Goal: Task Accomplishment & Management: Use online tool/utility

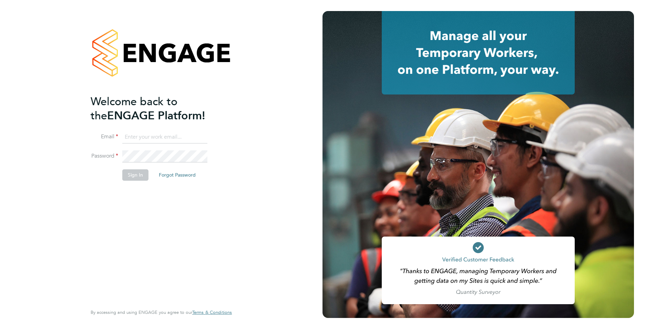
click at [151, 136] on input at bounding box center [164, 137] width 85 height 12
type input "[EMAIL_ADDRESS][DOMAIN_NAME]"
click at [78, 147] on div "Welcome back to the ENGAGE Platform! Email [EMAIL_ADDRESS][DOMAIN_NAME] Passwor…" at bounding box center [161, 164] width 169 height 329
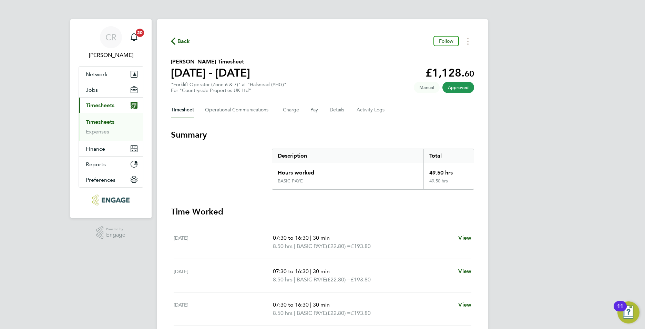
click at [101, 122] on link "Timesheets" at bounding box center [100, 122] width 29 height 7
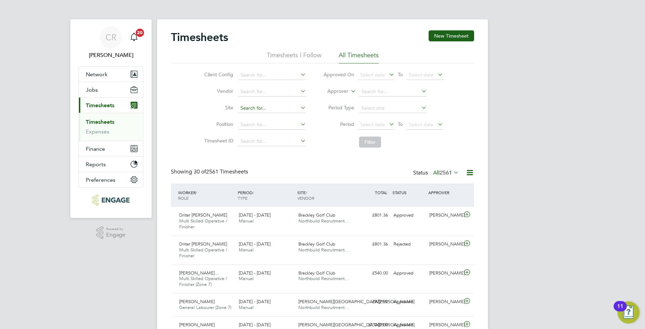
click at [248, 112] on input at bounding box center [272, 108] width 68 height 10
click at [260, 116] on li "Holden Fold - Sigma" at bounding box center [271, 117] width 69 height 9
type input "Holden Fold - Sigma"
click at [373, 145] on button "Filter" at bounding box center [370, 141] width 22 height 11
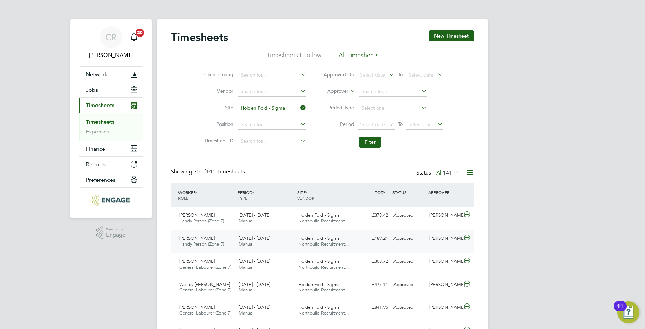
click at [277, 240] on div "15 - 21 Sep 2025 Manual" at bounding box center [266, 241] width 60 height 17
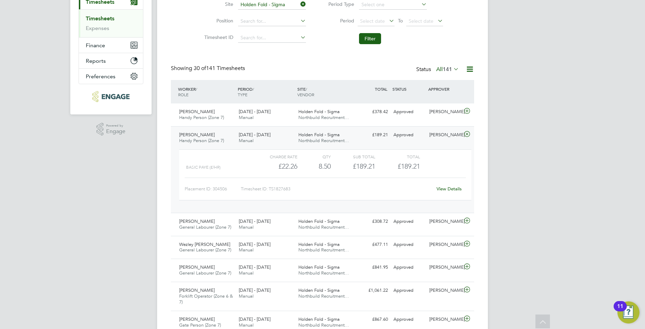
click at [455, 188] on link "View Details" at bounding box center [449, 189] width 25 height 6
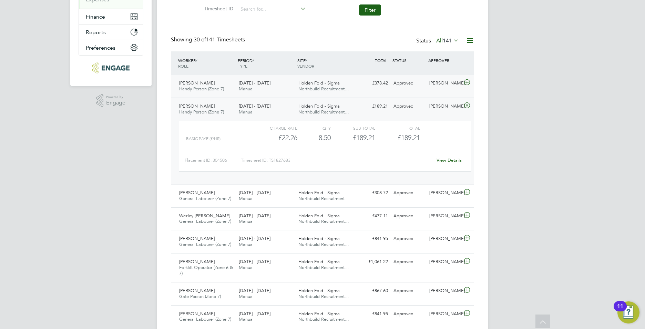
click at [349, 85] on div "Holden Fold - Sigma Northbuild Recruitment…" at bounding box center [326, 86] width 60 height 17
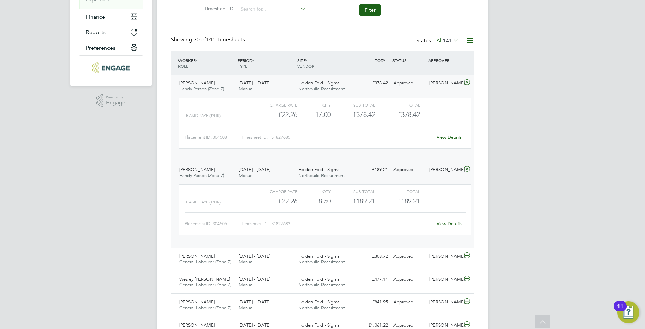
click at [453, 136] on link "View Details" at bounding box center [449, 137] width 25 height 6
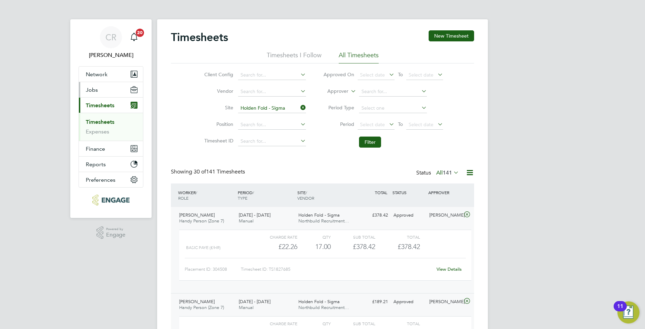
click at [97, 90] on button "Jobs" at bounding box center [111, 89] width 64 height 15
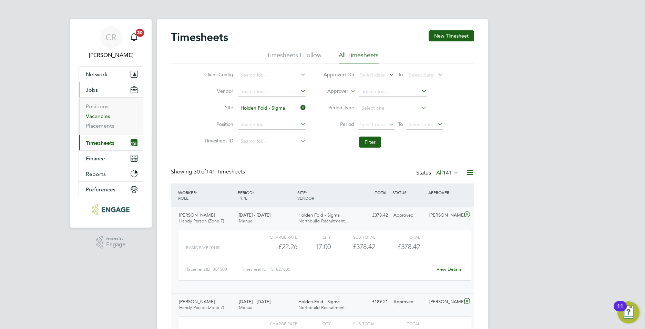
click at [100, 116] on link "Vacancies" at bounding box center [98, 116] width 24 height 7
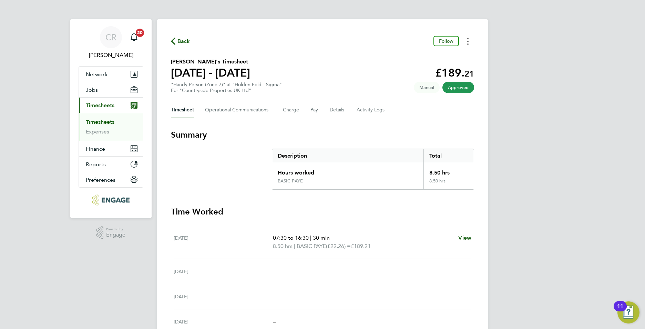
click at [469, 42] on button "Timesheets Menu" at bounding box center [468, 41] width 12 height 11
click at [429, 55] on link "Download timesheet" at bounding box center [432, 57] width 83 height 14
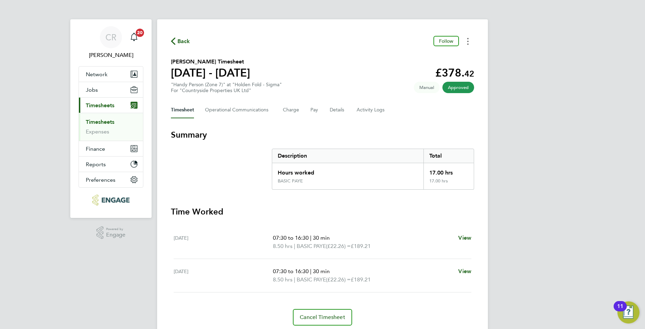
click at [466, 42] on button "Timesheets Menu" at bounding box center [468, 41] width 12 height 11
click at [420, 55] on link "Download timesheet" at bounding box center [432, 57] width 83 height 14
